Goal: Information Seeking & Learning: Learn about a topic

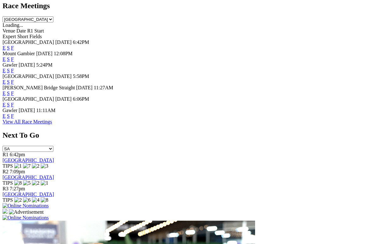
scroll to position [295, 0]
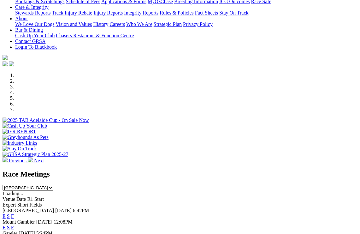
scroll to position [127, 0]
click at [14, 214] on link "F" at bounding box center [12, 216] width 3 height 5
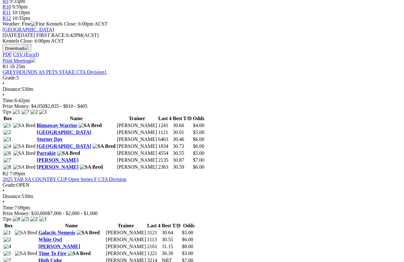
scroll to position [271, 0]
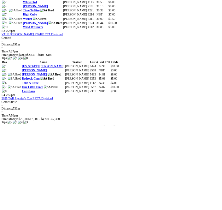
scroll to position [524, 0]
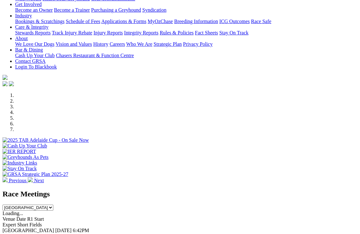
click at [14, 233] on link "F" at bounding box center [12, 235] width 3 height 5
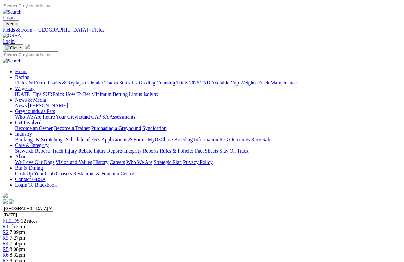
scroll to position [4, 0]
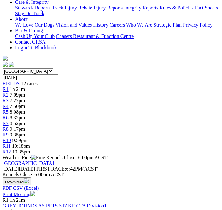
scroll to position [154, 0]
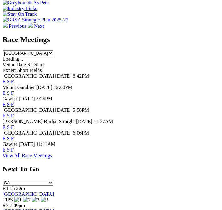
scroll to position [315, 0]
